Goal: Use online tool/utility: Utilize a website feature to perform a specific function

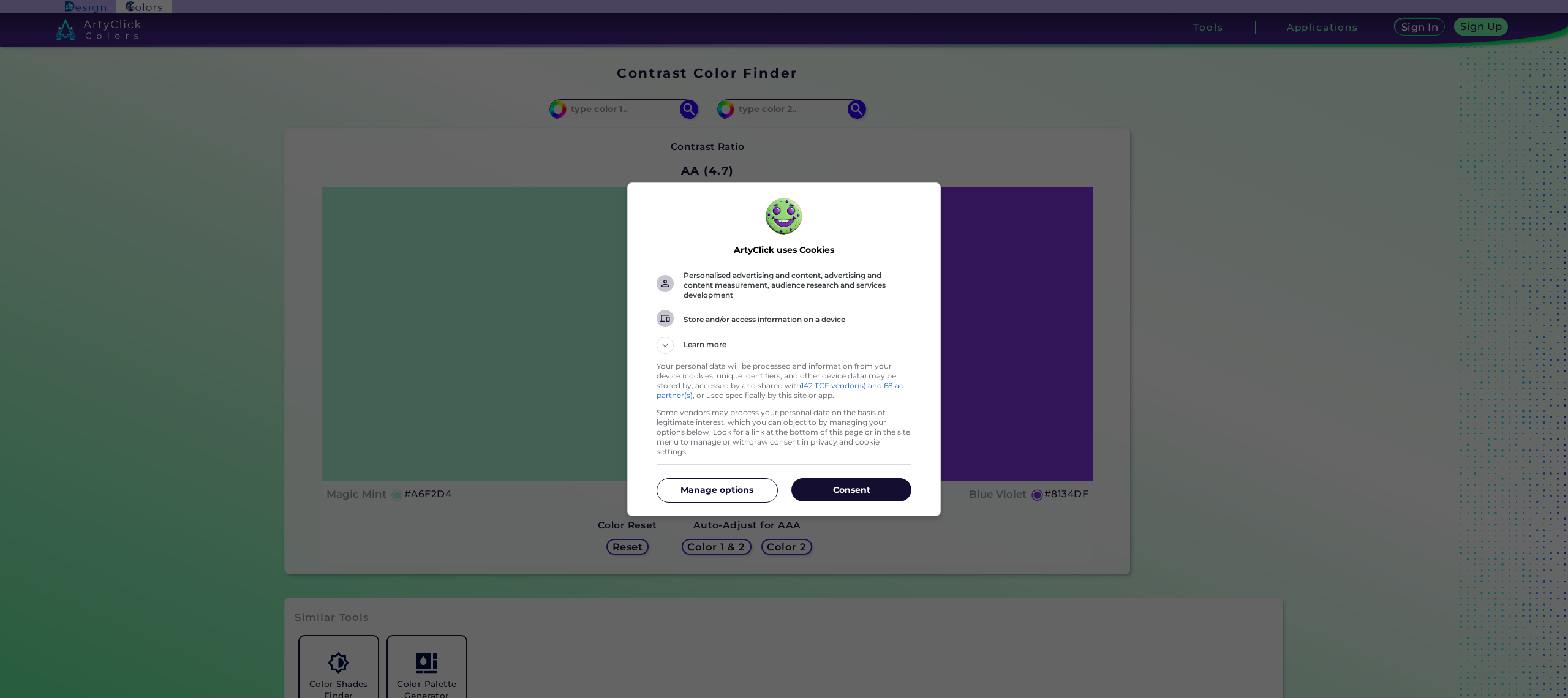
click at [865, 487] on p "Consent" at bounding box center [851, 490] width 120 height 12
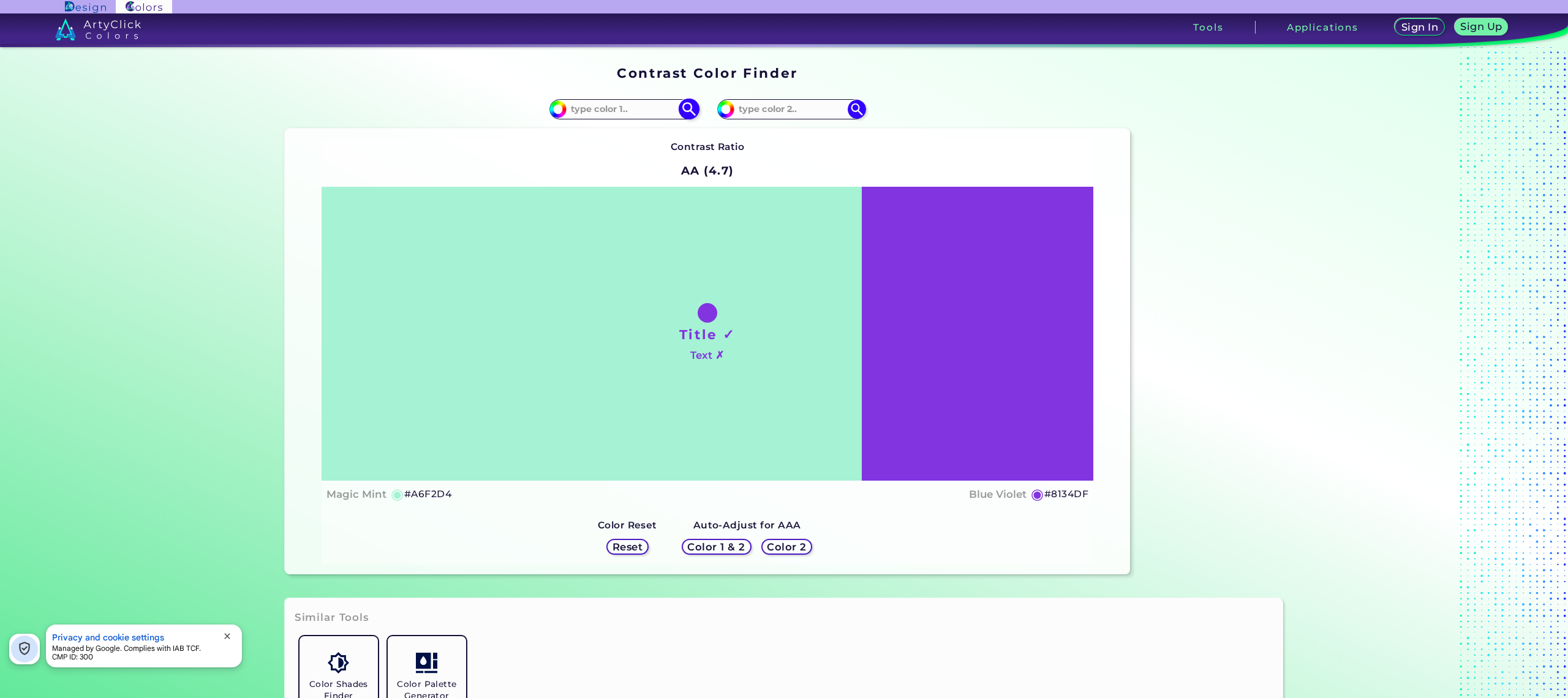
click at [598, 109] on input at bounding box center [623, 109] width 114 height 17
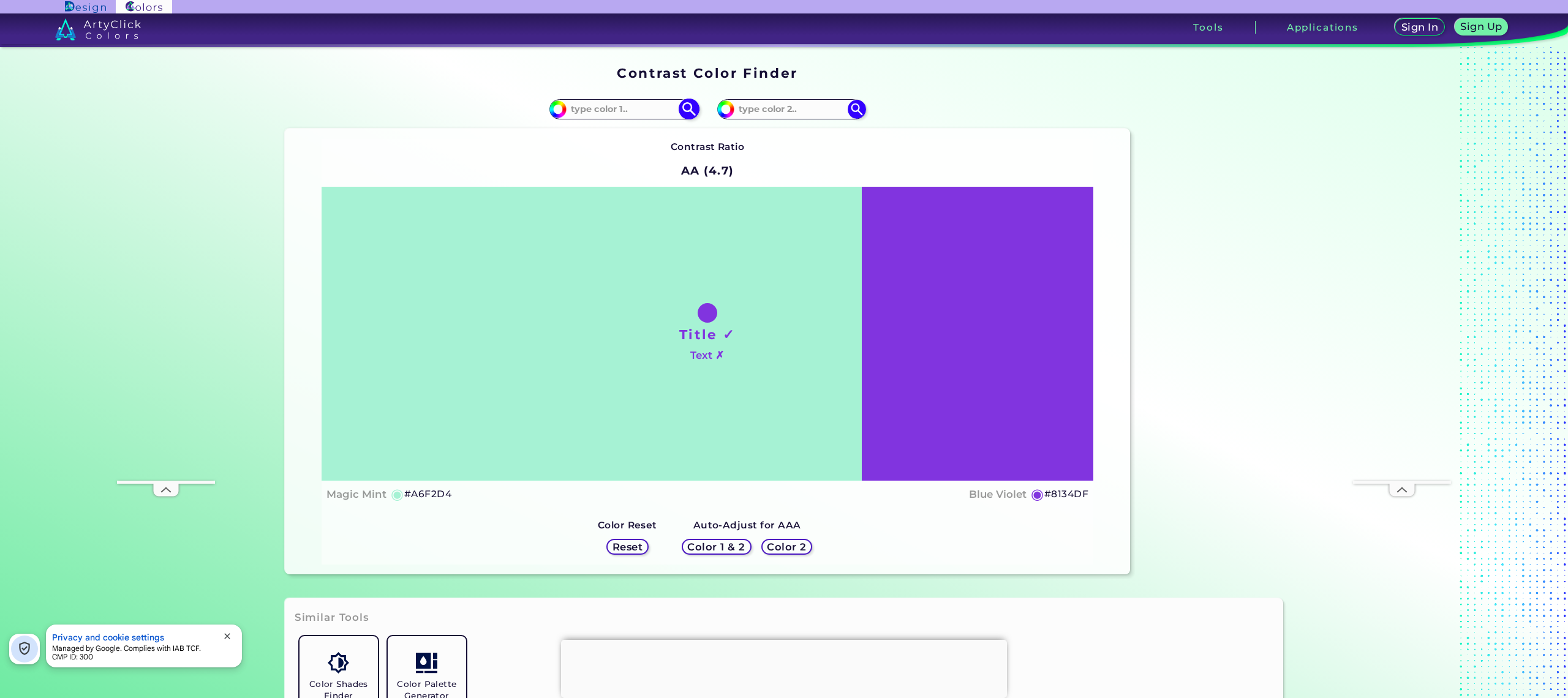
paste input "#f0553c"
type input "#f0553c"
click at [687, 110] on img at bounding box center [689, 109] width 21 height 21
type input "#f0553c"
type input "#F0553C"
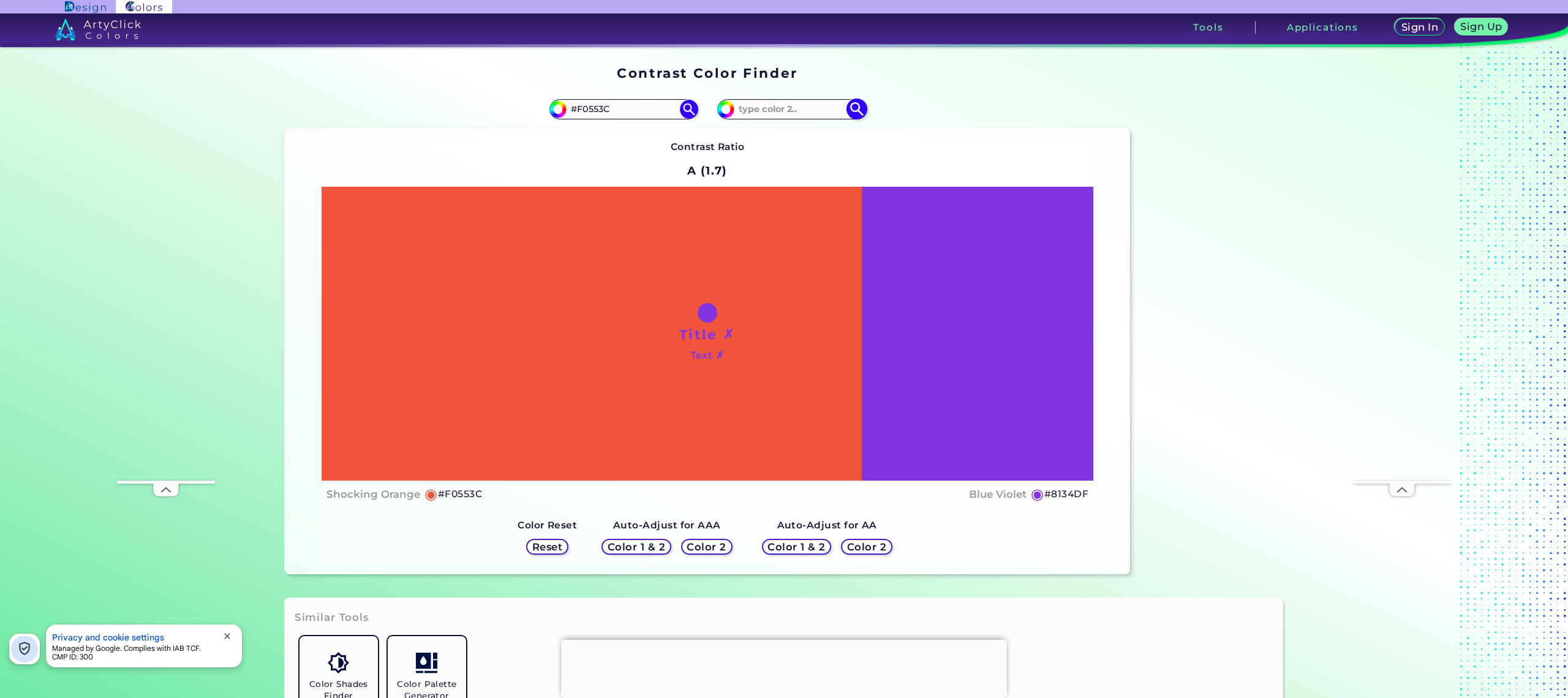
click at [764, 112] on input at bounding box center [791, 109] width 114 height 17
click at [555, 546] on h5 "Reset" at bounding box center [547, 547] width 30 height 10
click at [551, 550] on h5 "Reset" at bounding box center [547, 547] width 30 height 10
click at [545, 546] on h5 "Reset" at bounding box center [547, 547] width 30 height 10
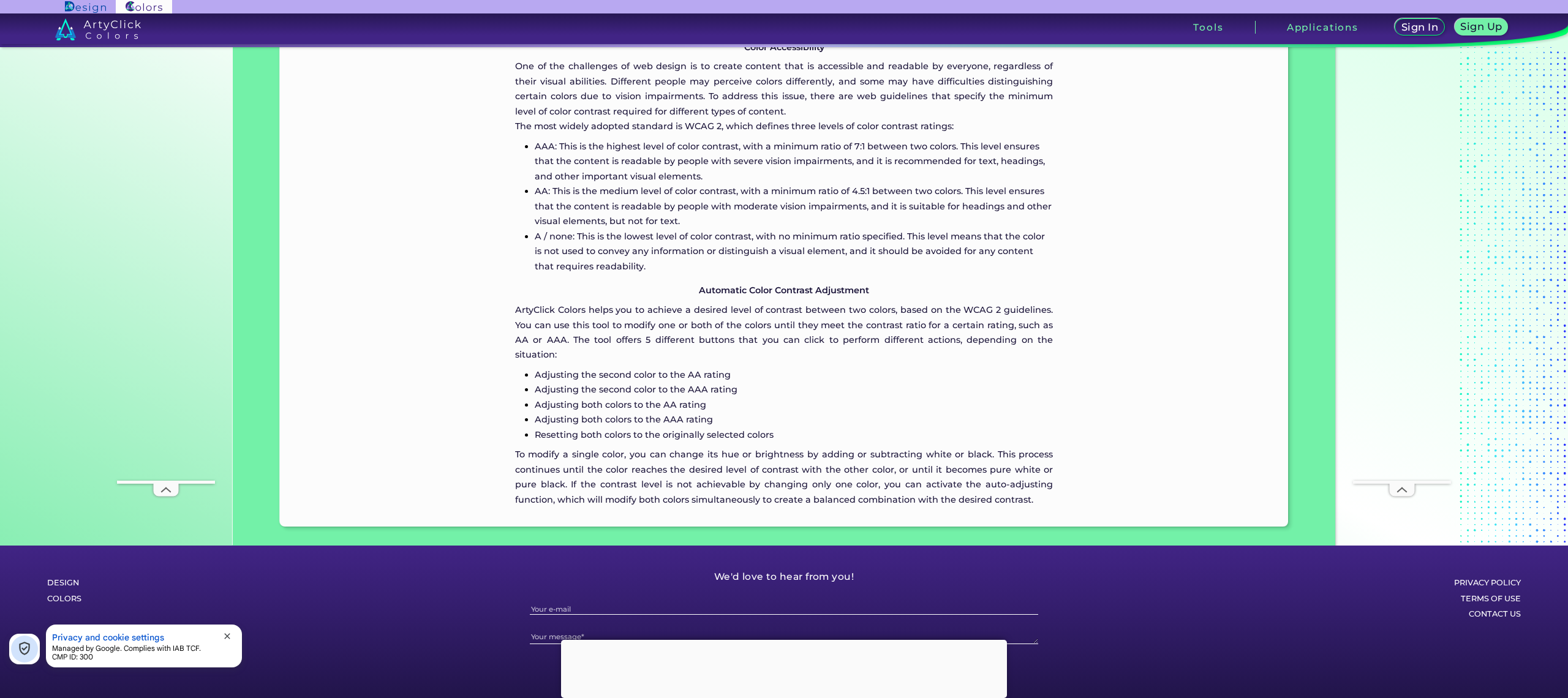
scroll to position [1362, 0]
